Goal: Task Accomplishment & Management: Use online tool/utility

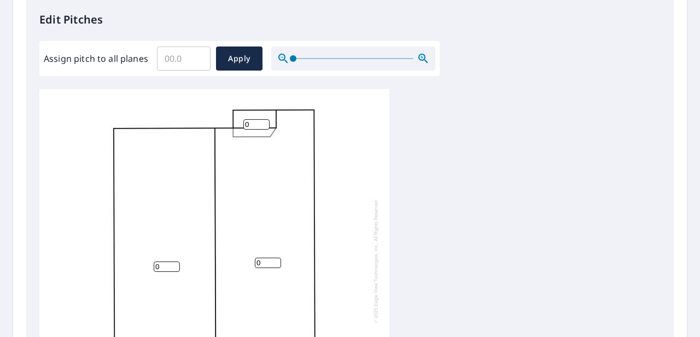
scroll to position [306, 0]
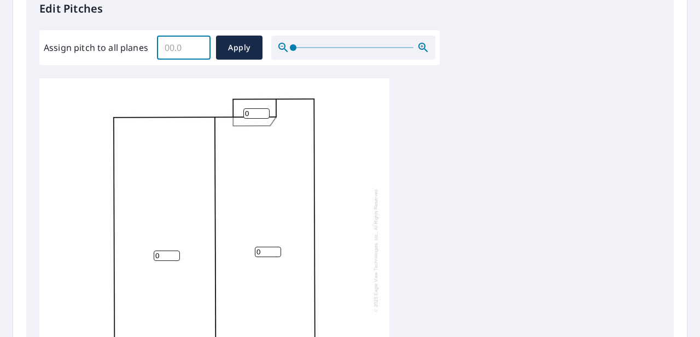
click at [181, 47] on input "Assign pitch to all planes" at bounding box center [184, 47] width 54 height 31
type input "5"
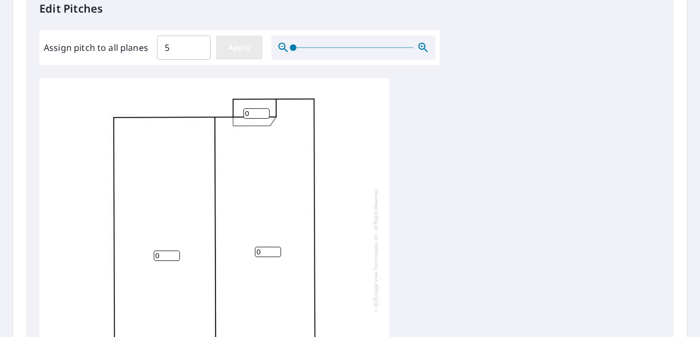
click at [234, 49] on span "Apply" at bounding box center [239, 48] width 29 height 14
type input "5"
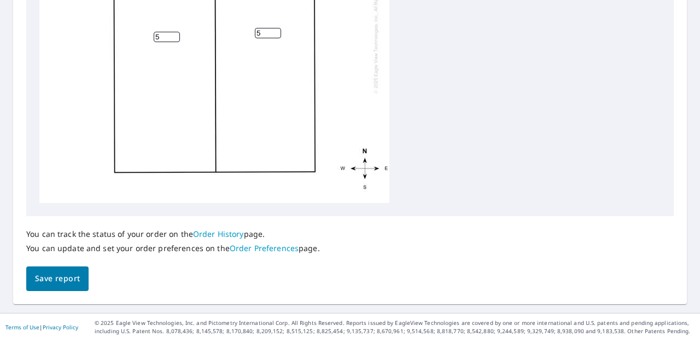
scroll to position [528, 0]
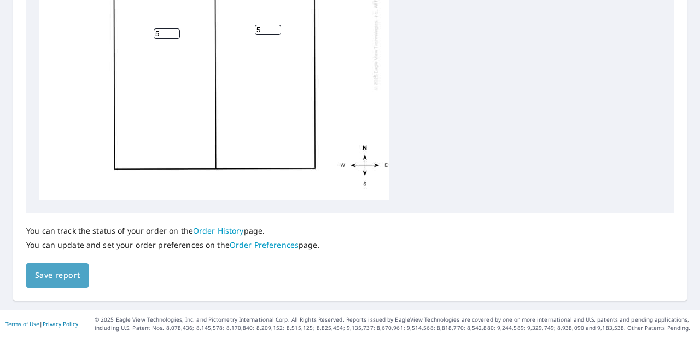
click at [55, 280] on span "Save report" at bounding box center [57, 275] width 45 height 14
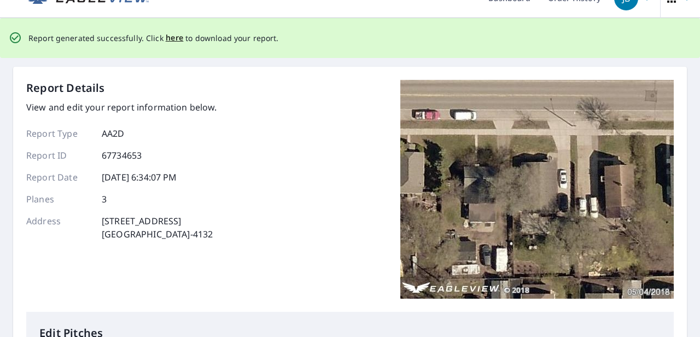
scroll to position [0, 0]
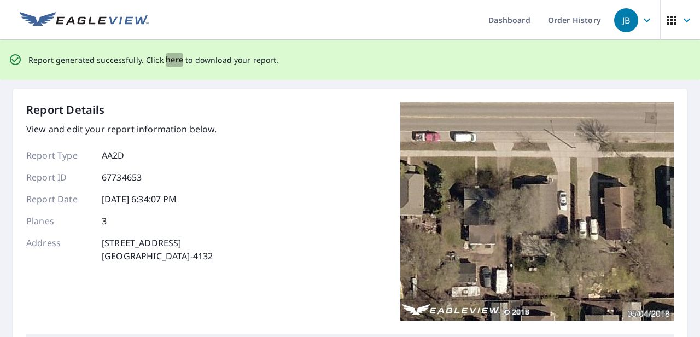
click at [172, 57] on span "here" at bounding box center [175, 60] width 18 height 14
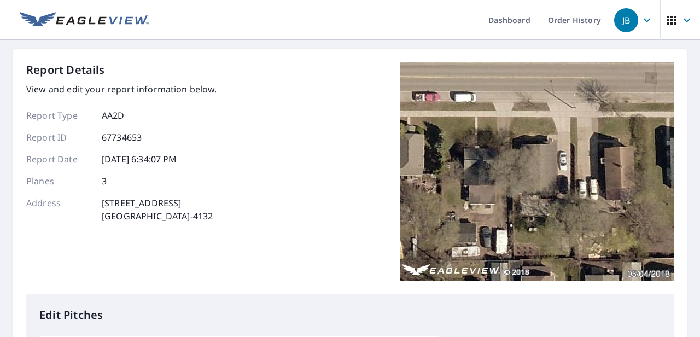
click at [291, 117] on div "Report Details View and edit your report information below. Report Type AA2D Re…" at bounding box center [349, 178] width 647 height 232
